Goal: Information Seeking & Learning: Learn about a topic

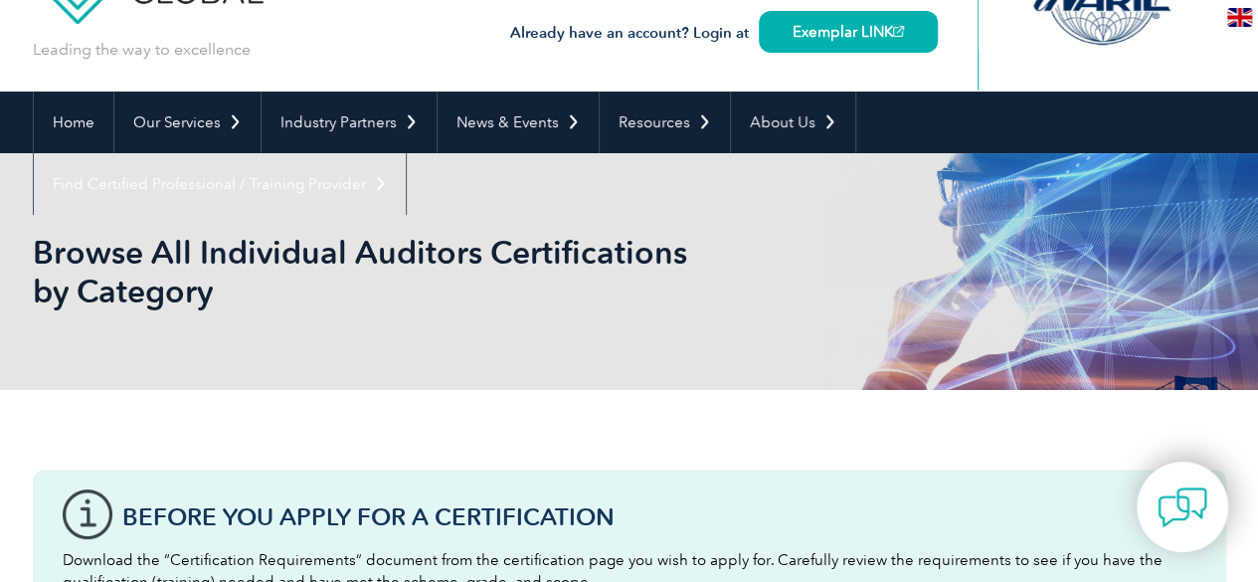
scroll to position [92, 0]
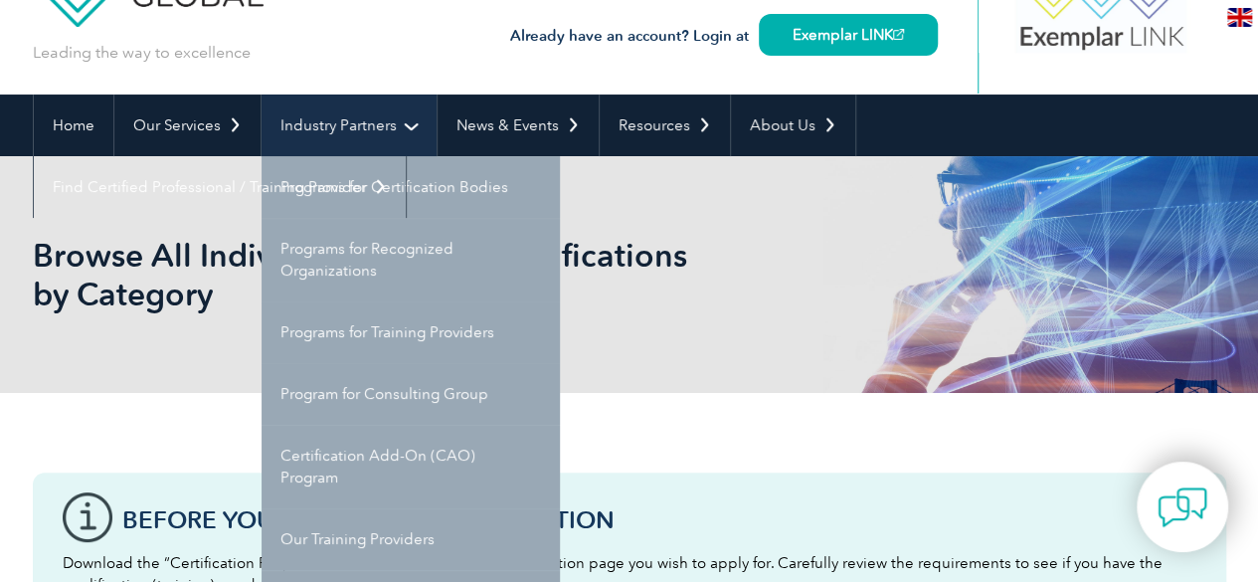
click at [334, 109] on link "Industry Partners" at bounding box center [349, 125] width 175 height 62
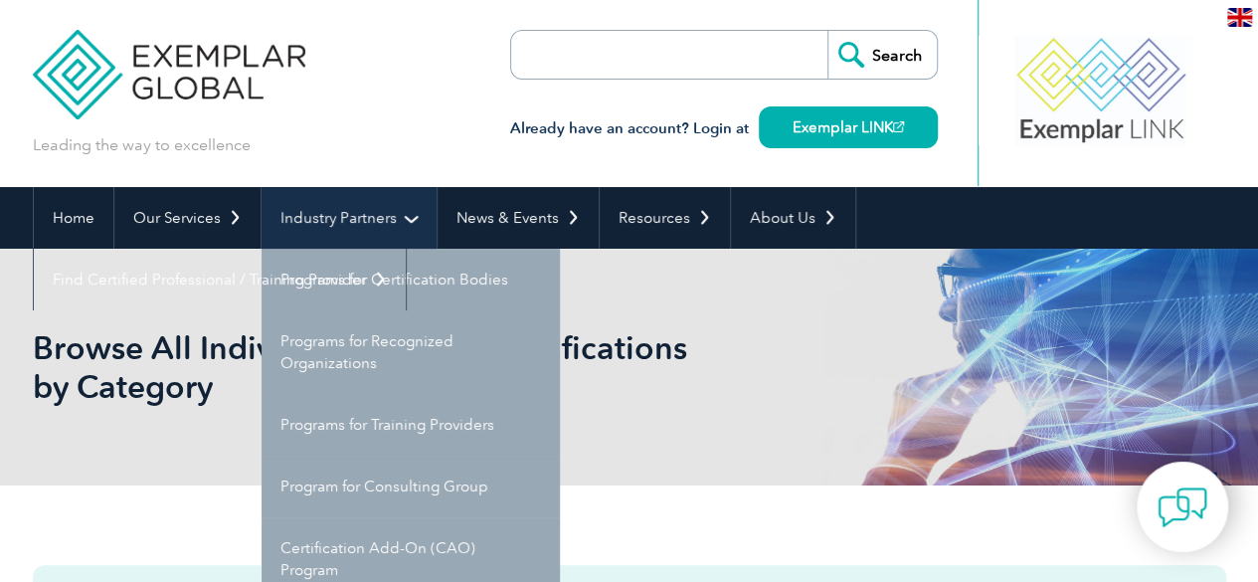
click at [363, 214] on link "Industry Partners" at bounding box center [349, 218] width 175 height 62
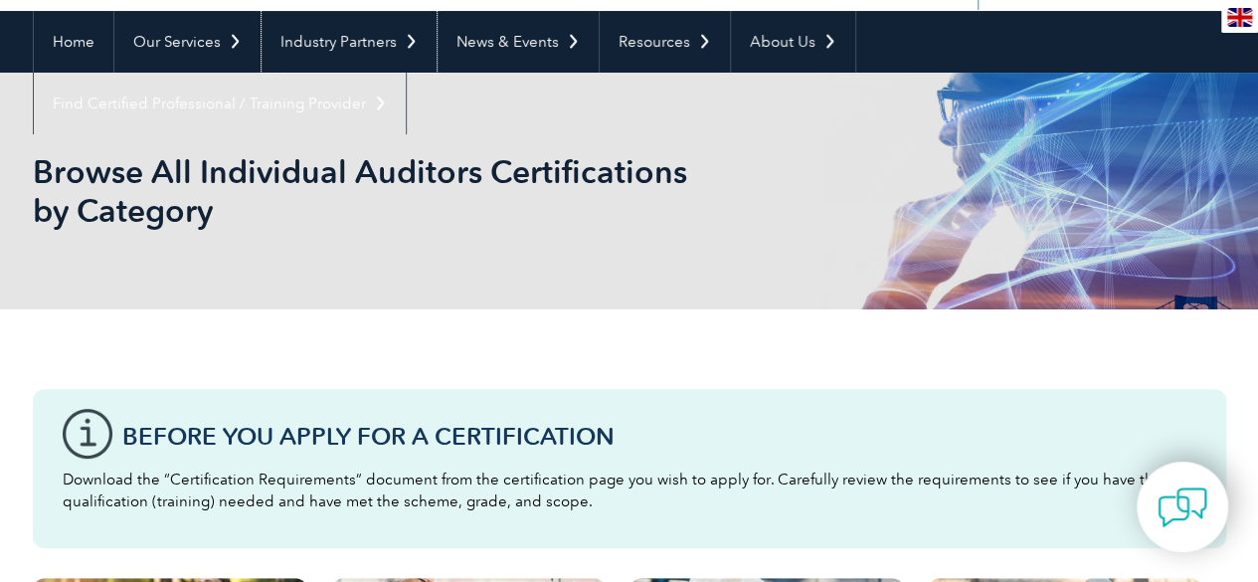
scroll to position [204, 0]
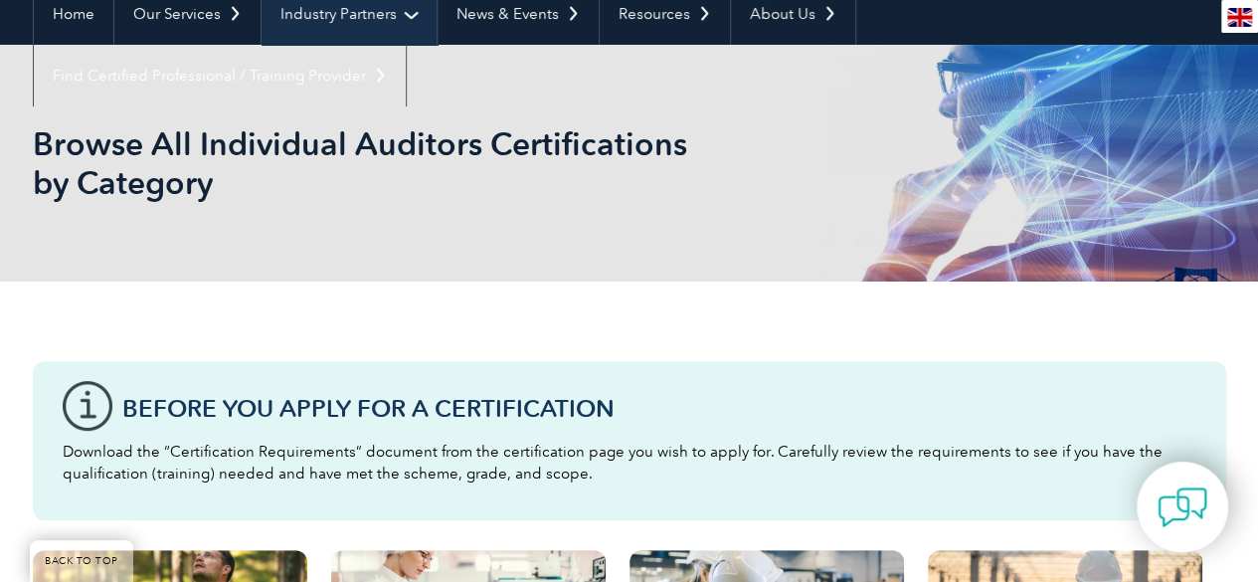
click at [364, 26] on link "Industry Partners" at bounding box center [349, 14] width 175 height 62
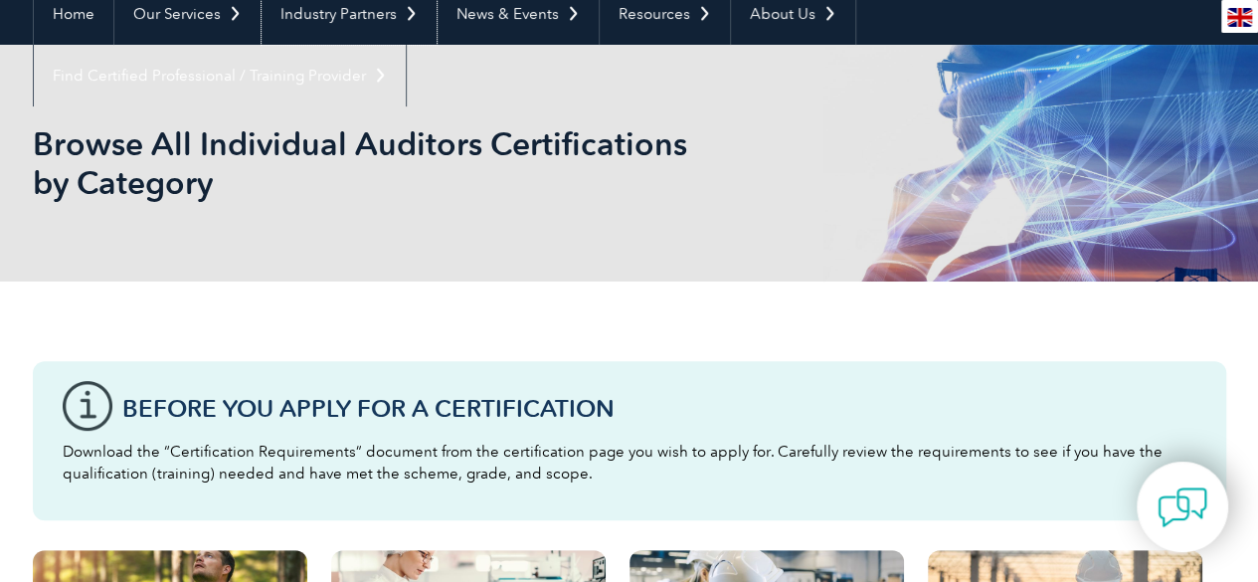
scroll to position [0, 0]
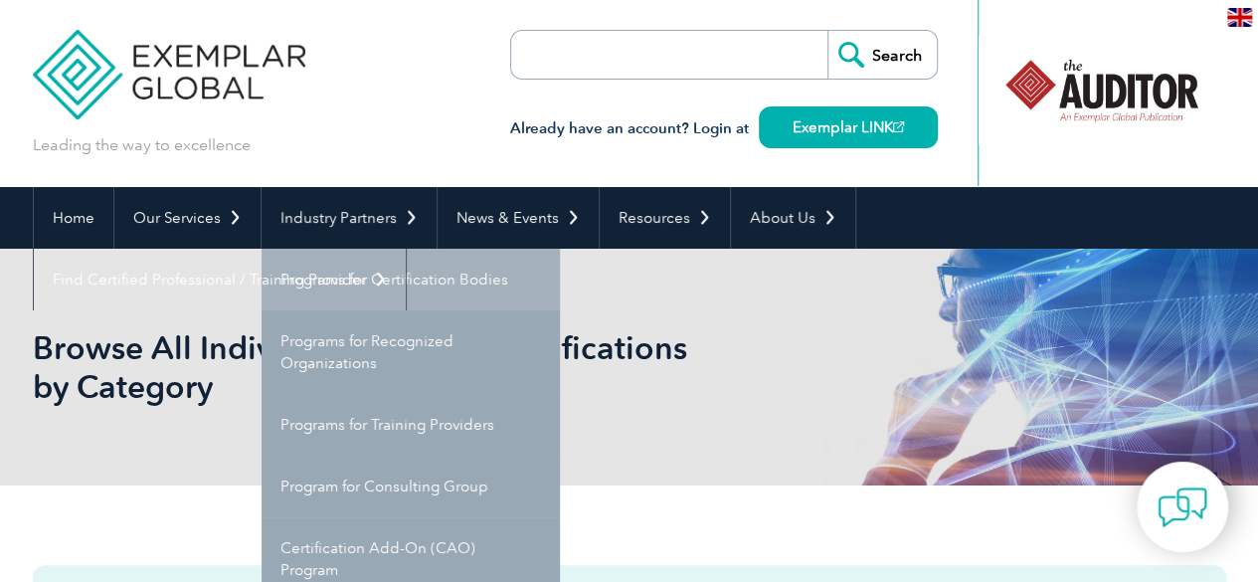
click at [398, 295] on link "Programs for Certification Bodies" at bounding box center [411, 280] width 298 height 62
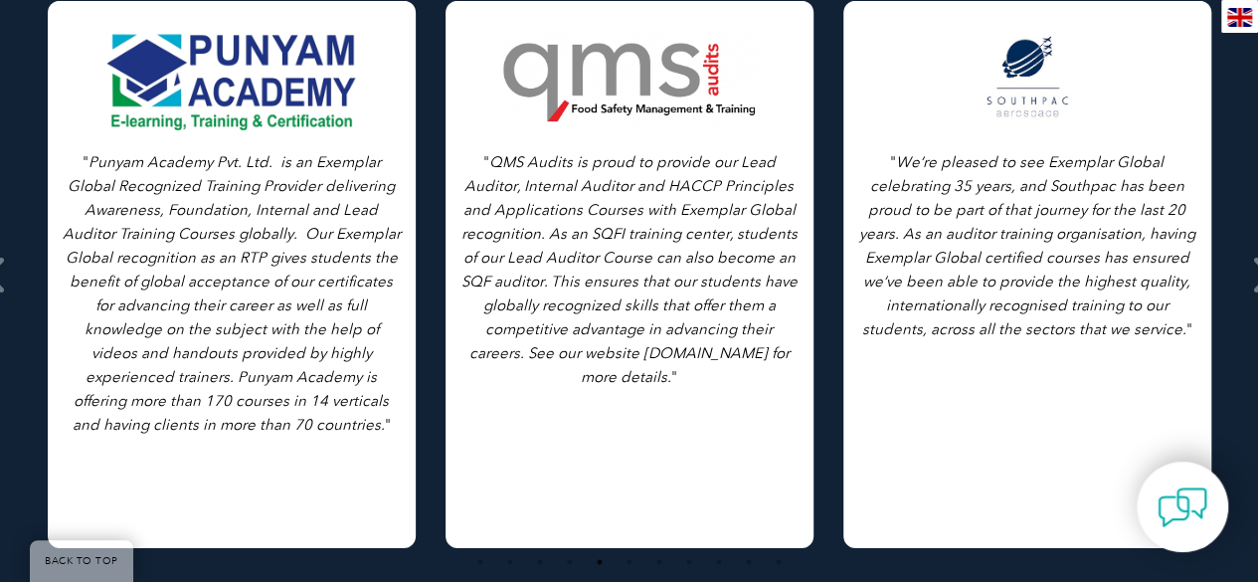
scroll to position [2850, 0]
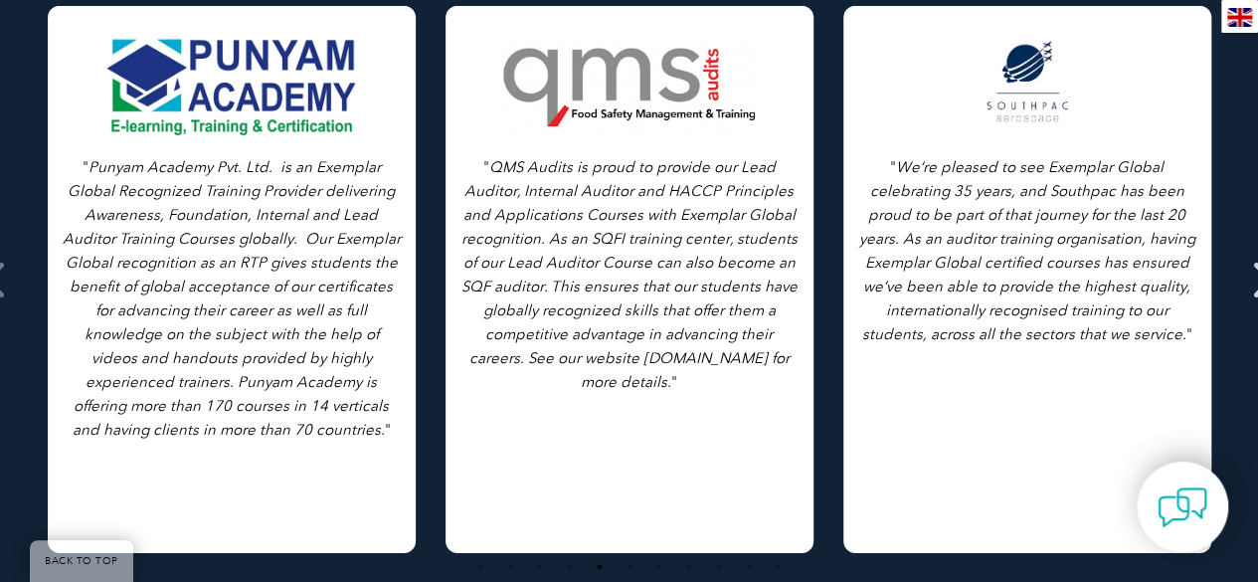
click at [1253, 279] on icon at bounding box center [1261, 279] width 25 height 0
click at [1257, 279] on icon at bounding box center [1261, 279] width 25 height 0
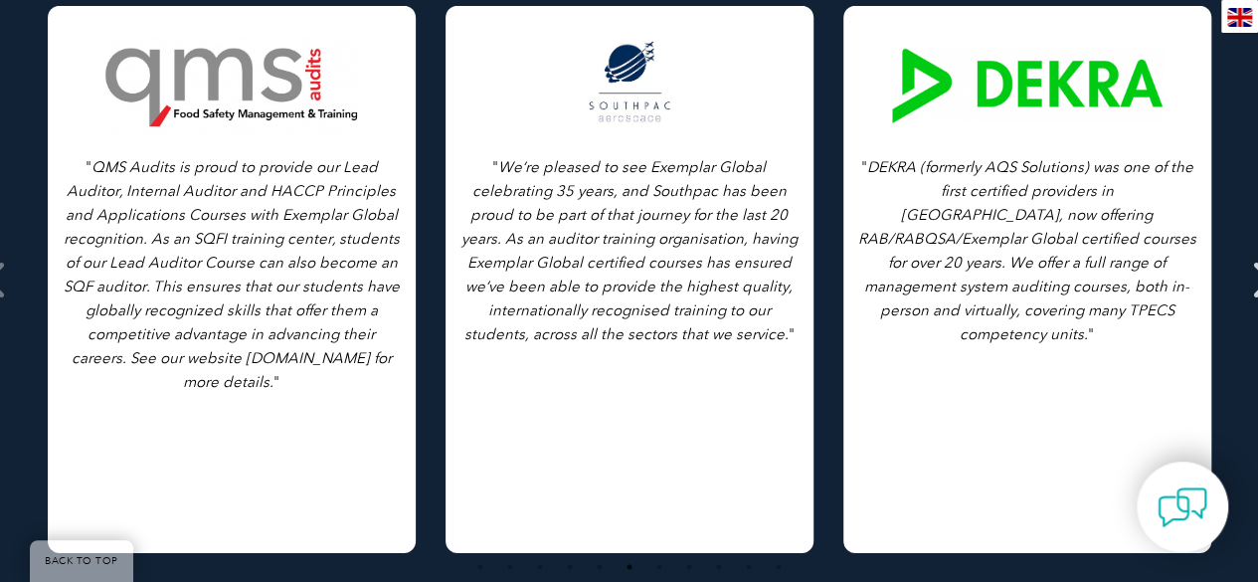
click at [1252, 279] on icon at bounding box center [1261, 279] width 25 height 0
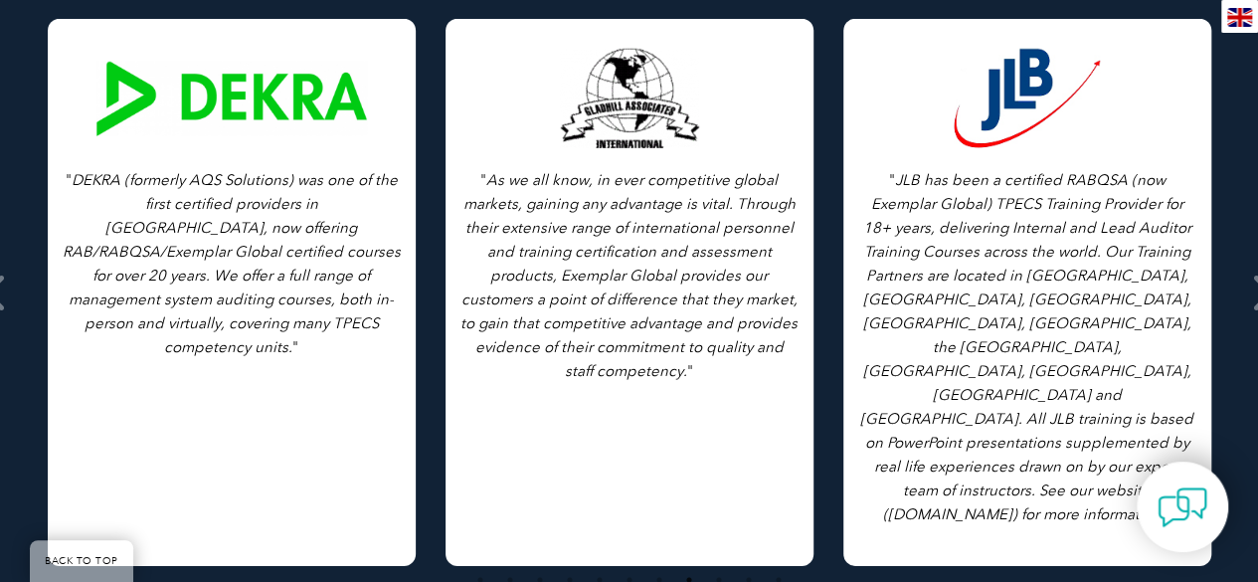
scroll to position [2827, 0]
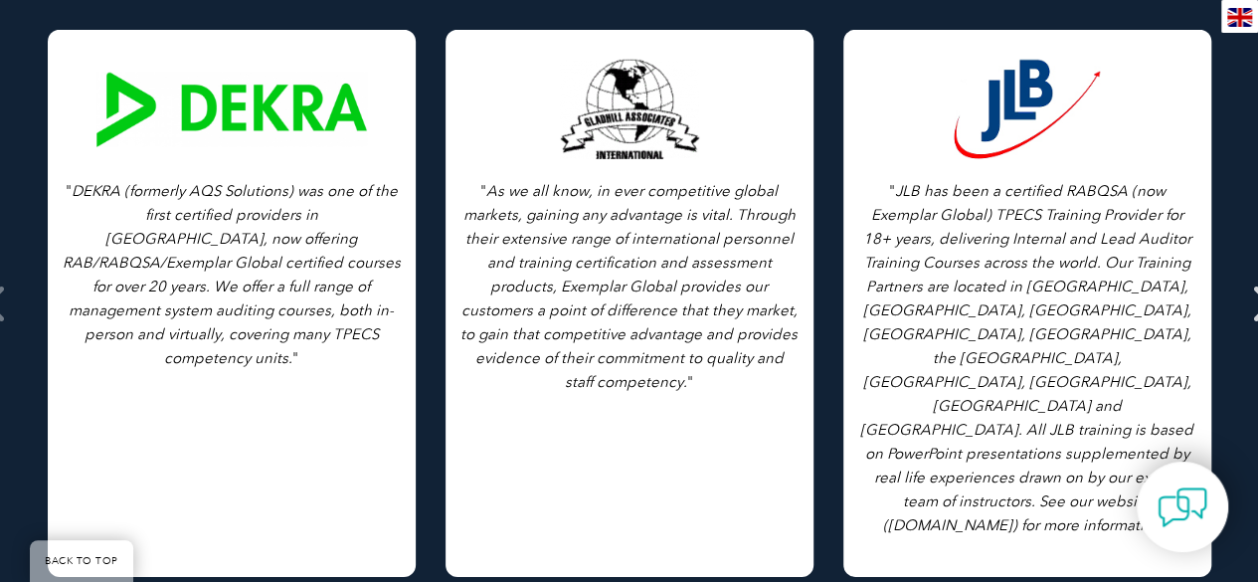
click at [1251, 303] on icon at bounding box center [1261, 303] width 25 height 0
click at [1254, 303] on icon at bounding box center [1261, 303] width 25 height 0
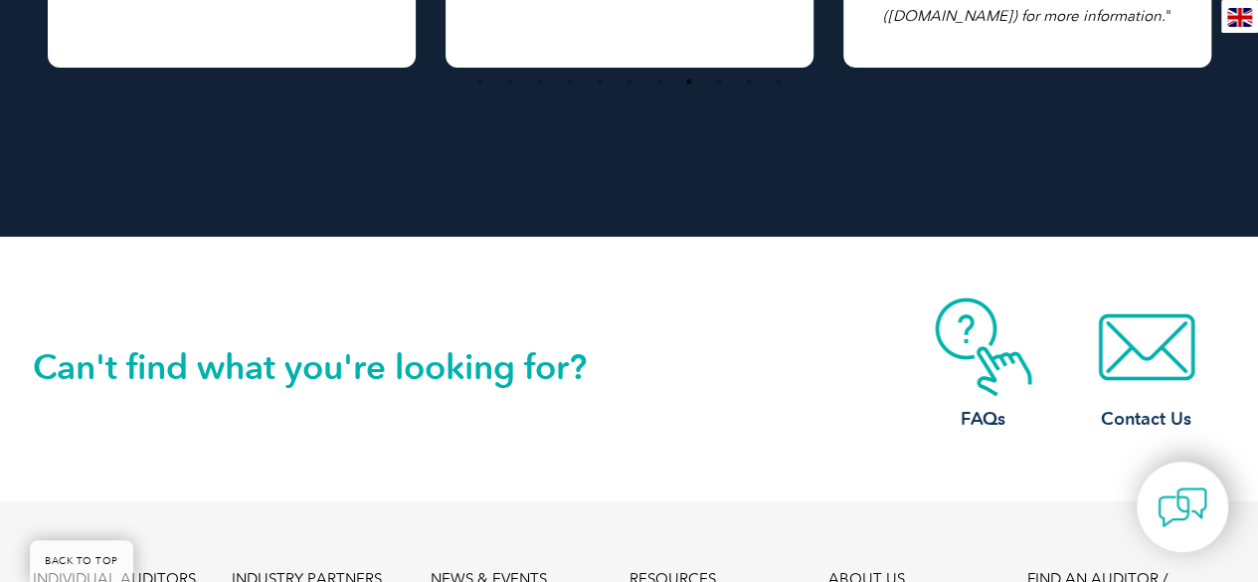
scroll to position [3793, 0]
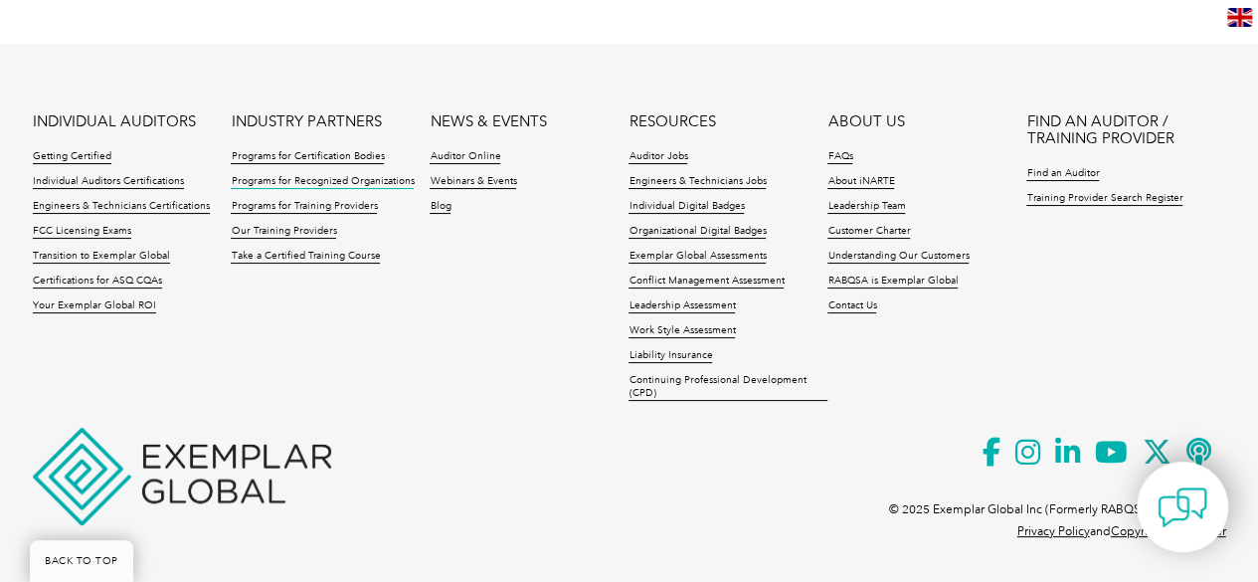
click at [358, 183] on link "Programs for Recognized Organizations" at bounding box center [322, 182] width 183 height 14
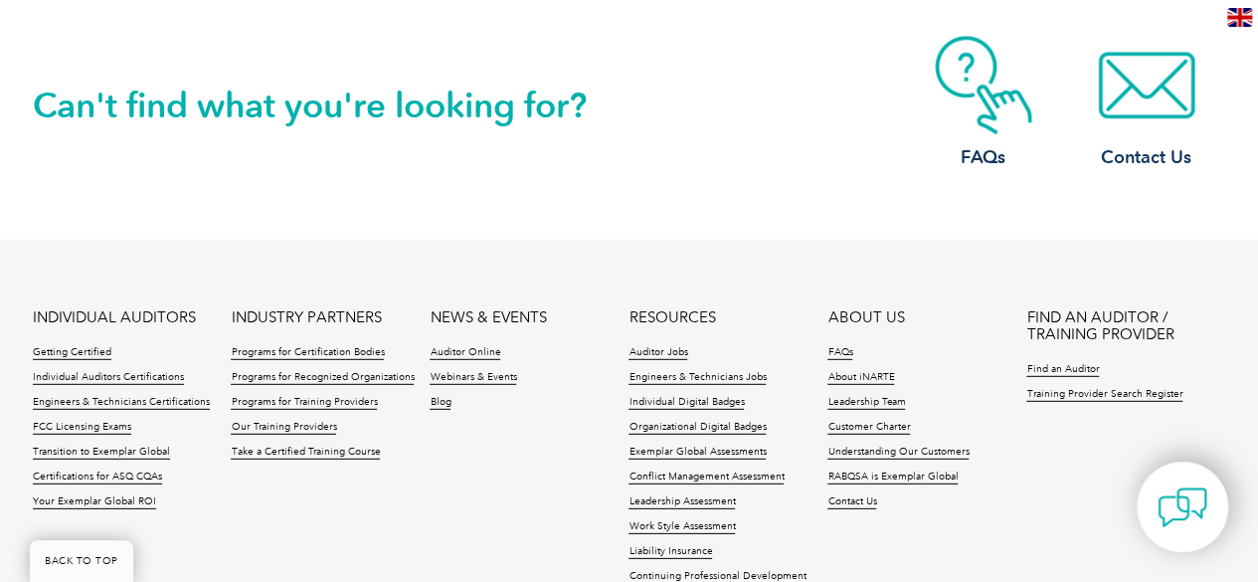
scroll to position [2708, 0]
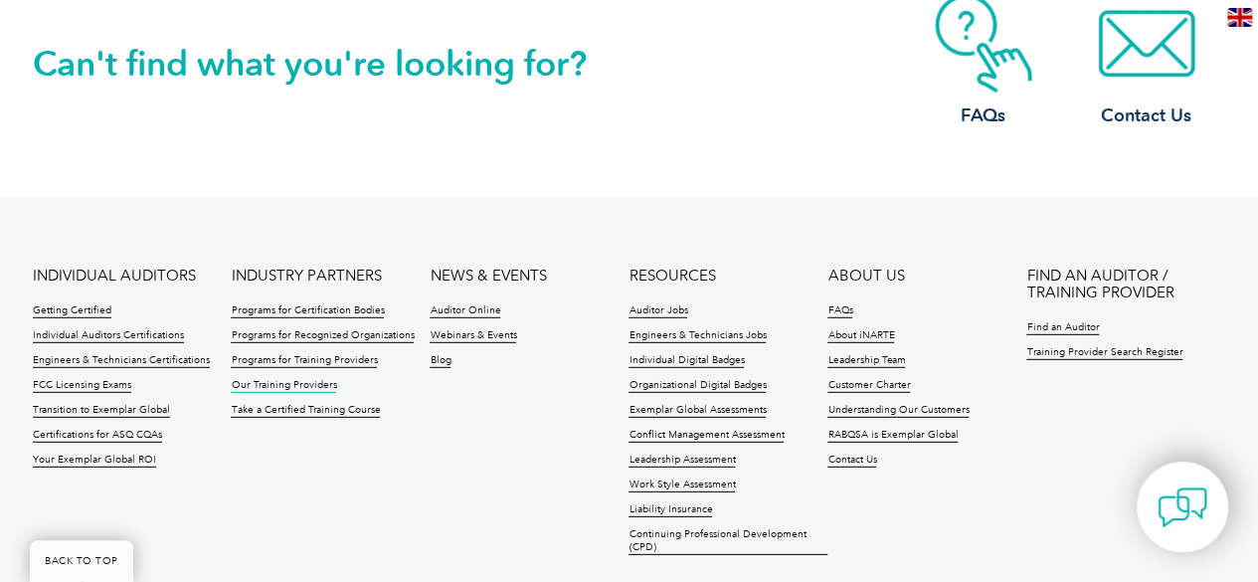
click at [303, 379] on link "Our Training Providers" at bounding box center [283, 386] width 105 height 14
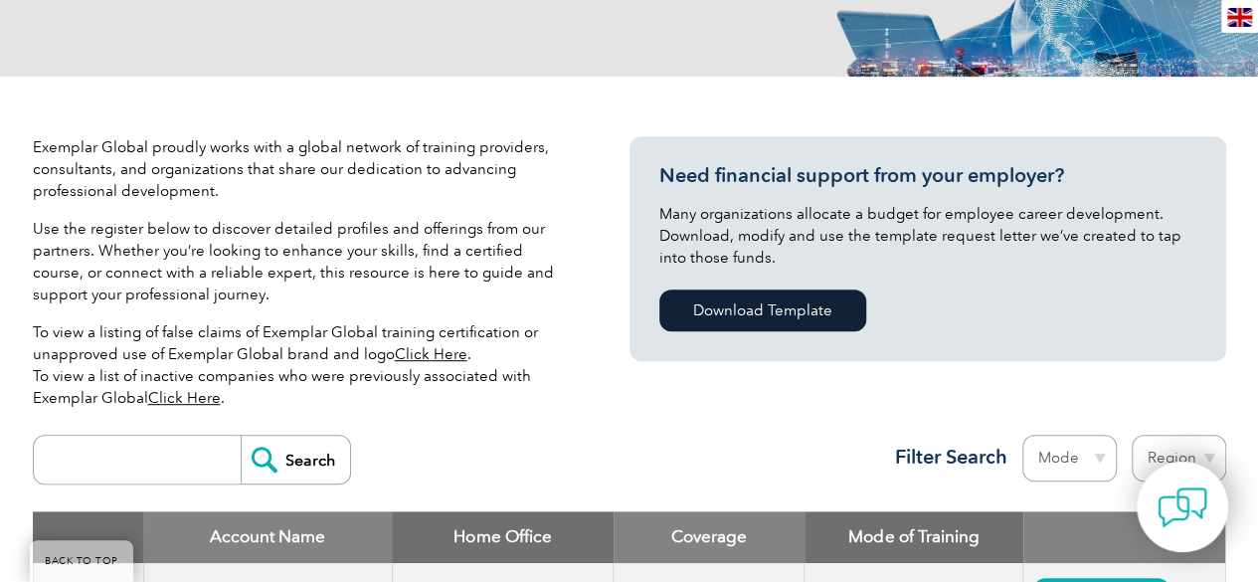
scroll to position [296, 0]
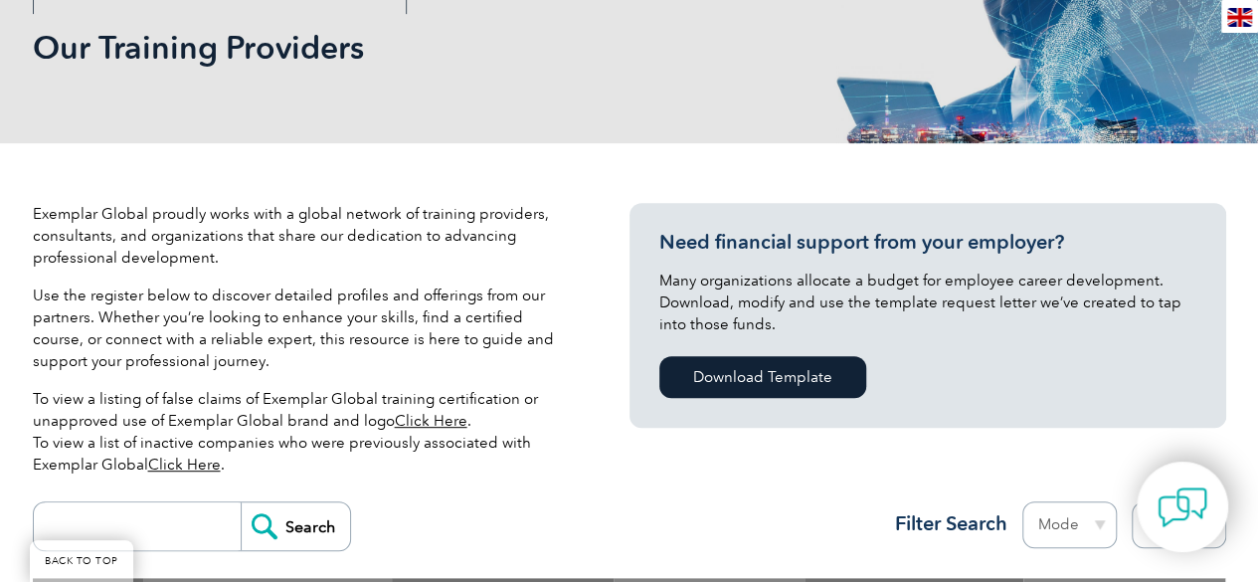
click at [191, 463] on link "Click Here" at bounding box center [184, 465] width 73 height 18
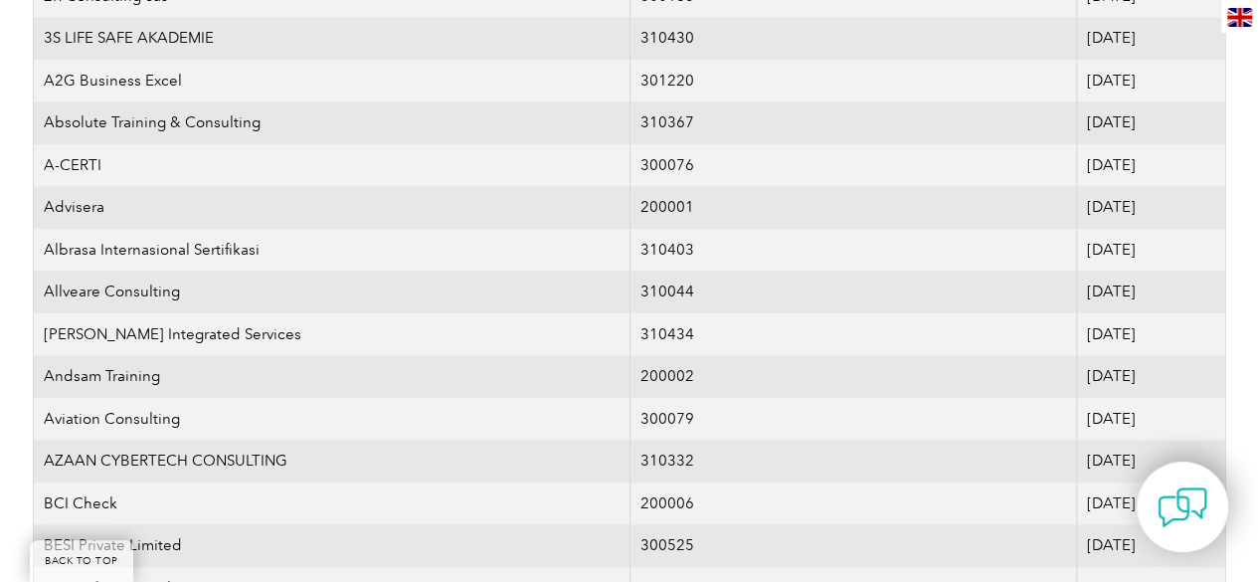
scroll to position [898, 0]
